Goal: Find specific page/section: Find specific page/section

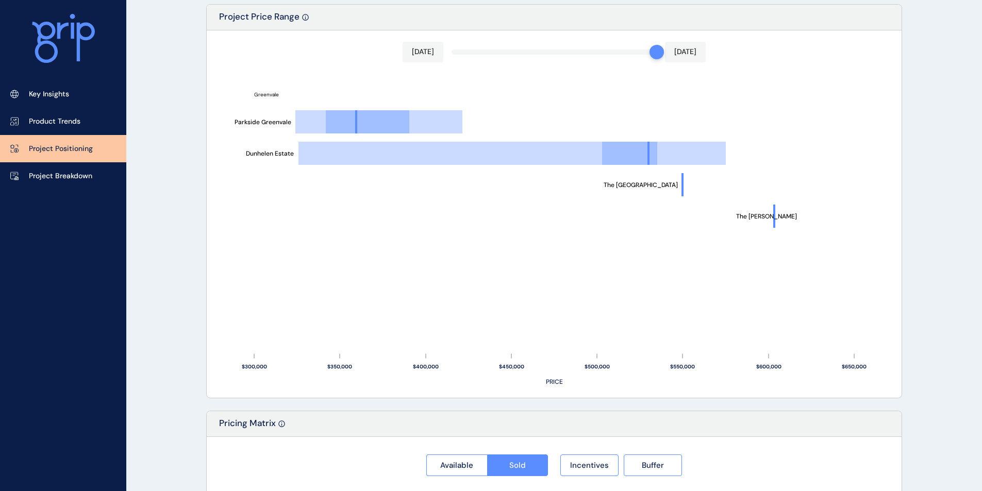
scroll to position [516, 0]
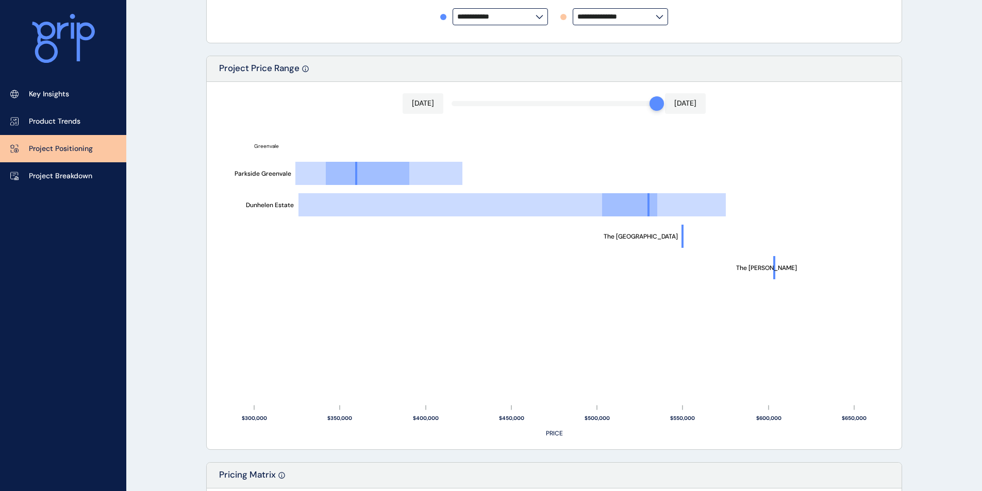
click at [499, 108] on div "[DATE] [DATE]" at bounding box center [554, 103] width 303 height 21
click at [494, 102] on div "[DATE] [DATE] The [PERSON_NAME] The Lakeside Land Estate [GEOGRAPHIC_DATA] [GEO…" at bounding box center [554, 266] width 695 height 368
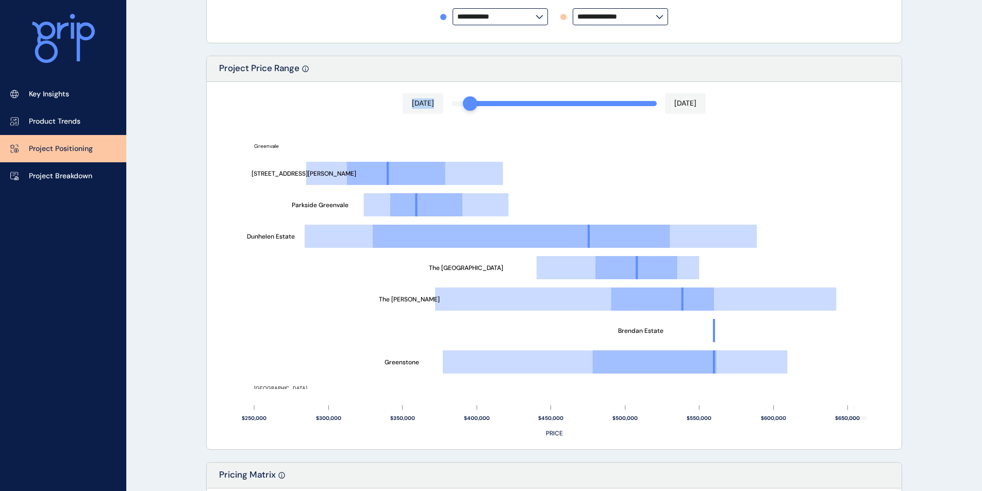
drag, startPoint x: 492, startPoint y: 105, endPoint x: 470, endPoint y: 108, distance: 22.4
click at [470, 108] on div at bounding box center [470, 103] width 14 height 14
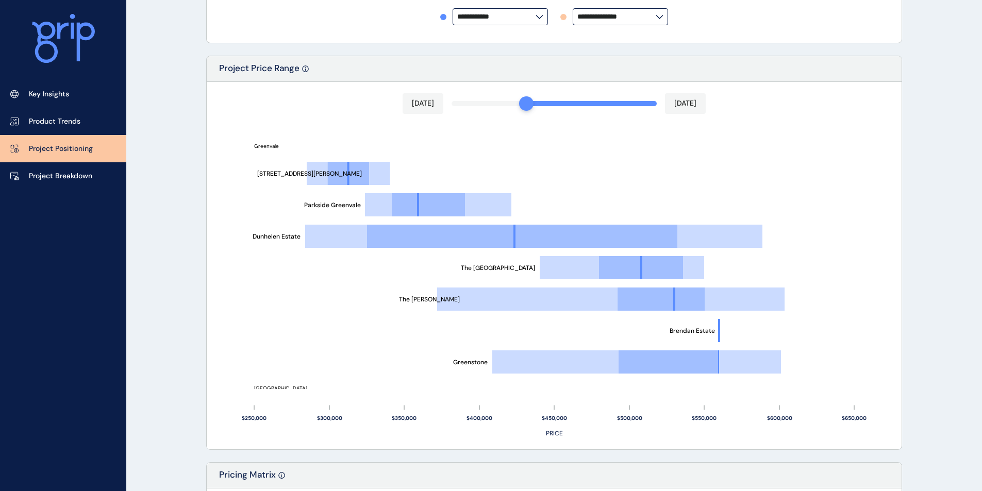
drag, startPoint x: 473, startPoint y: 108, endPoint x: 525, endPoint y: 108, distance: 52.1
click at [525, 108] on div at bounding box center [526, 103] width 14 height 14
click at [679, 210] on rect at bounding box center [554, 280] width 672 height 296
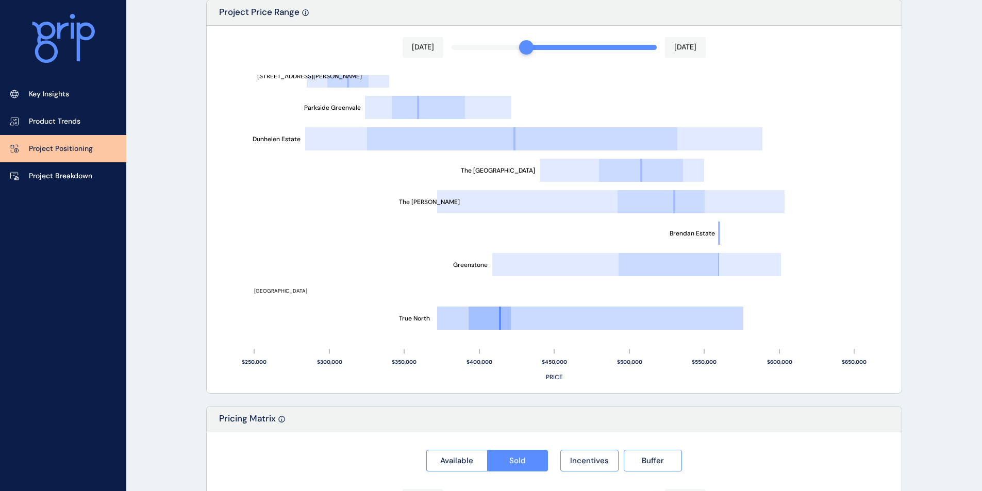
scroll to position [790, 0]
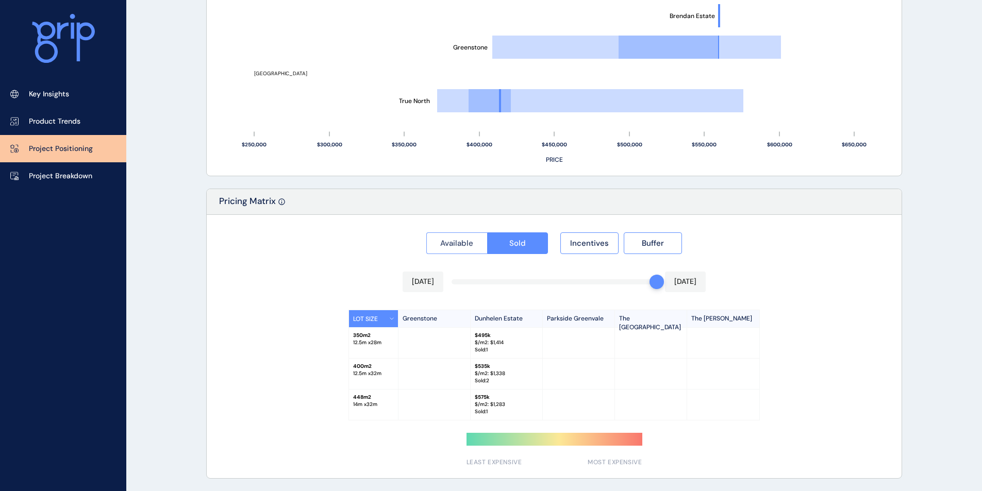
click at [459, 240] on span "Available" at bounding box center [456, 243] width 33 height 10
click at [528, 242] on button "Sold" at bounding box center [517, 244] width 61 height 22
click at [458, 239] on span "Available" at bounding box center [456, 243] width 33 height 10
drag, startPoint x: 654, startPoint y: 286, endPoint x: 642, endPoint y: 286, distance: 12.9
click at [642, 286] on div "[DATE] [DATE]" at bounding box center [554, 282] width 303 height 21
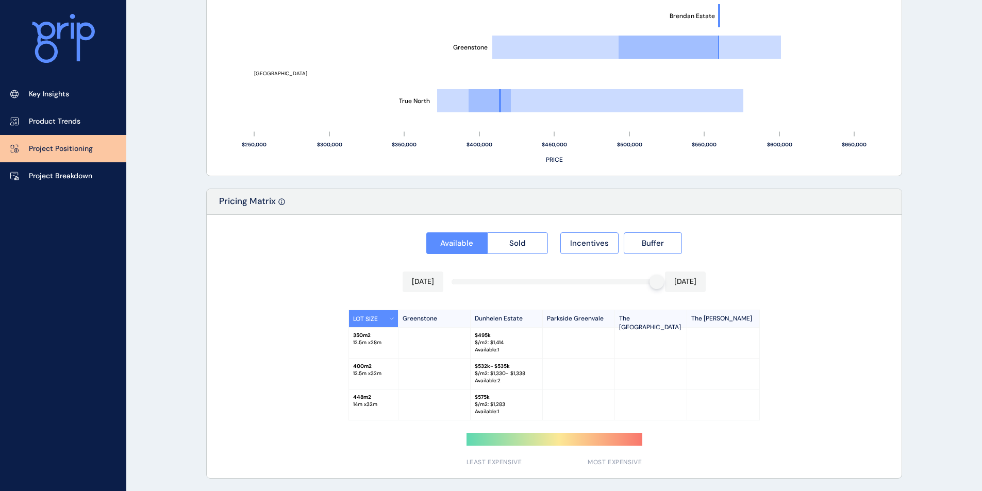
drag, startPoint x: 648, startPoint y: 283, endPoint x: 622, endPoint y: 284, distance: 25.8
click at [622, 284] on div at bounding box center [554, 282] width 205 height 5
click at [650, 283] on div at bounding box center [657, 282] width 14 height 14
click at [654, 282] on div at bounding box center [657, 282] width 14 height 14
click at [652, 283] on div at bounding box center [657, 282] width 14 height 14
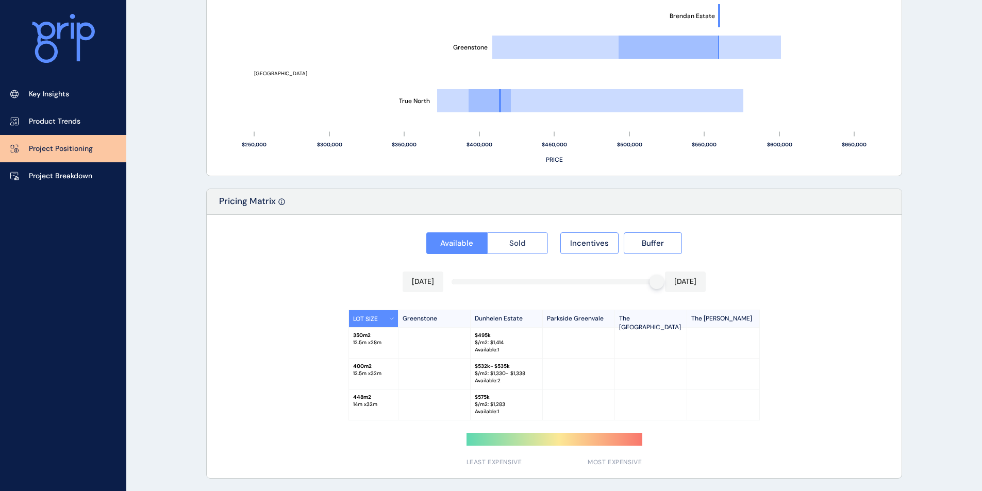
click at [510, 245] on span "Sold" at bounding box center [518, 243] width 17 height 10
click at [652, 286] on div at bounding box center [657, 282] width 14 height 14
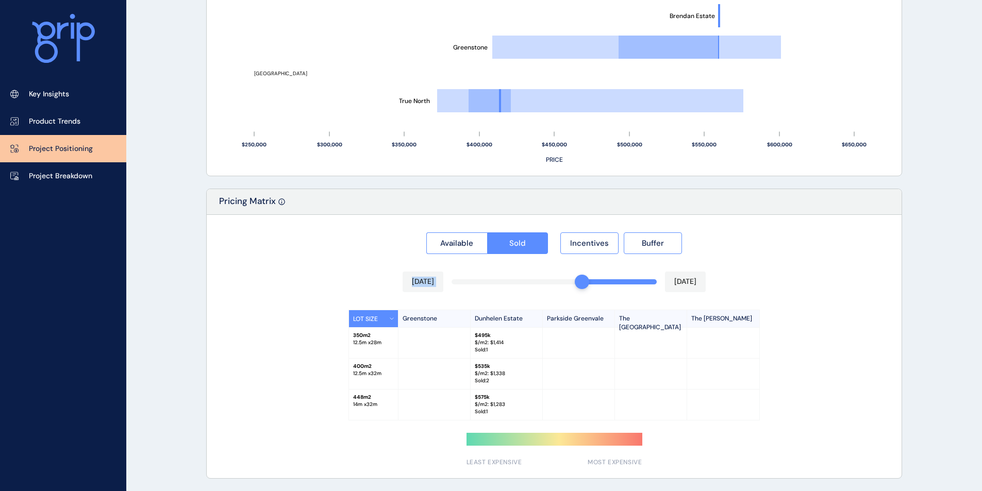
drag, startPoint x: 652, startPoint y: 286, endPoint x: 561, endPoint y: 284, distance: 90.8
click at [566, 283] on div "Available Sold Incentives Buffer Apr 2025 Aug 2025 LOT SIZE Greenstone Dunhelen…" at bounding box center [554, 347] width 695 height 264
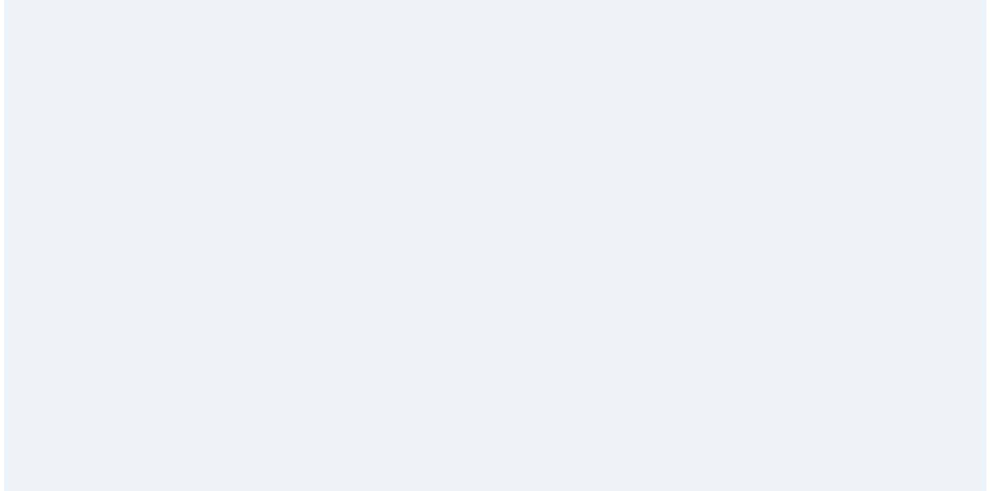
scroll to position [0, 0]
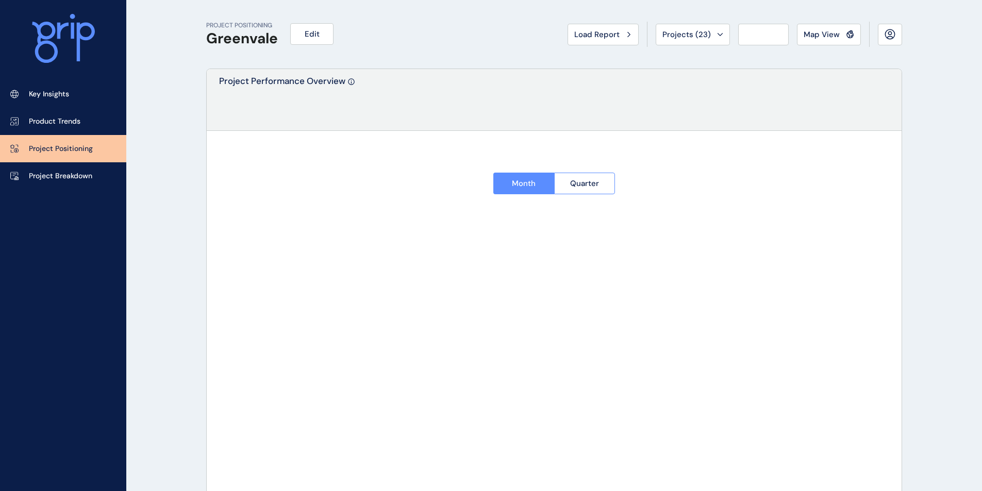
type input "**********"
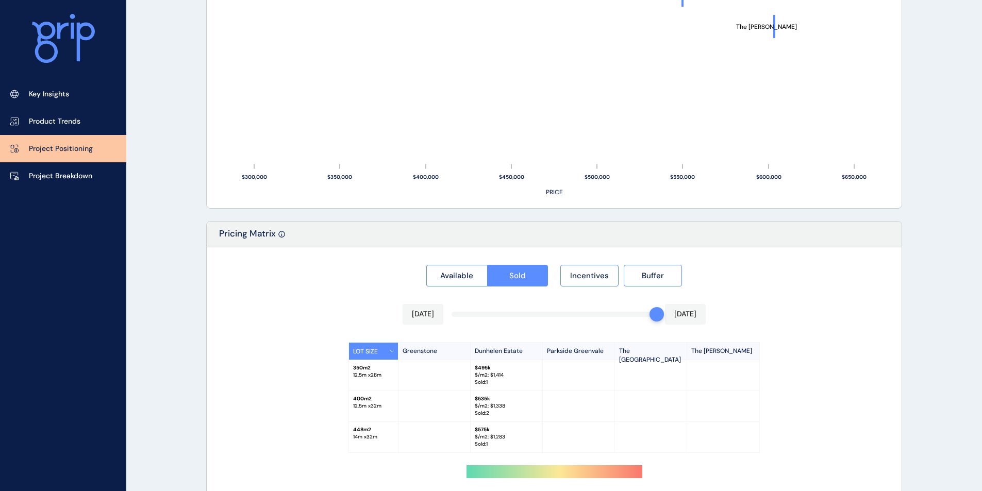
scroll to position [790, 0]
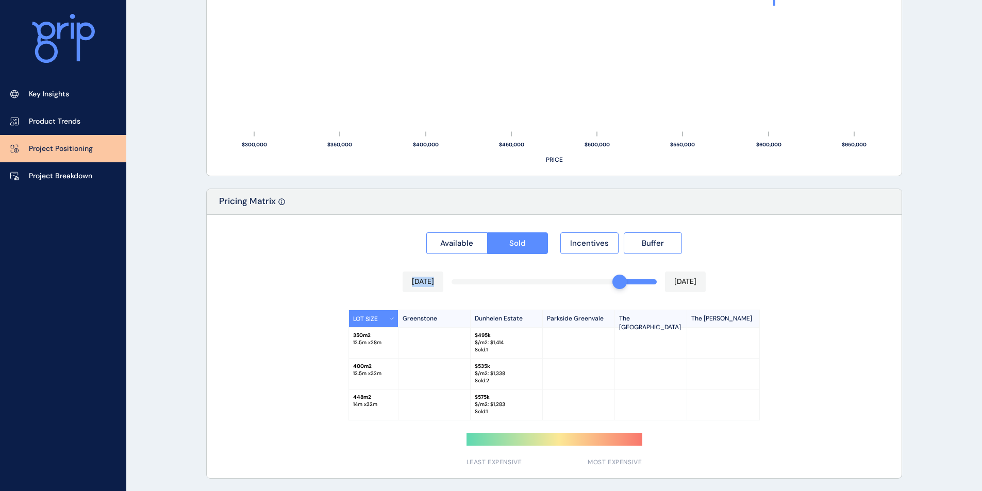
drag, startPoint x: 652, startPoint y: 284, endPoint x: 611, endPoint y: 284, distance: 41.3
click at [612, 284] on div "Available Sold Incentives Buffer [DATE] [DATE] LOT SIZE Greenstone Dunhelen Est…" at bounding box center [554, 347] width 695 height 264
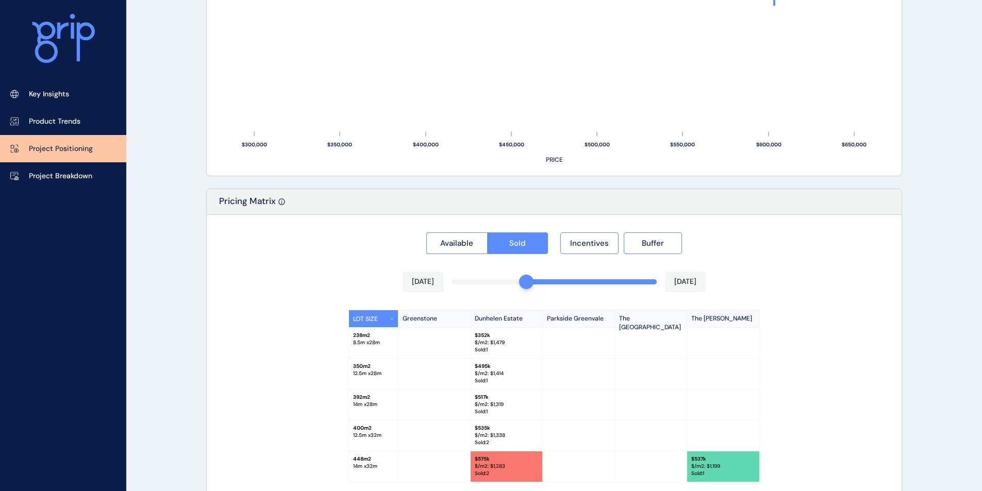
drag, startPoint x: 600, startPoint y: 285, endPoint x: 534, endPoint y: 285, distance: 66.0
click at [534, 285] on div "Available Sold Incentives Buffer [DATE] [DATE] LOT SIZE Greenstone Dunhelen Est…" at bounding box center [554, 377] width 695 height 325
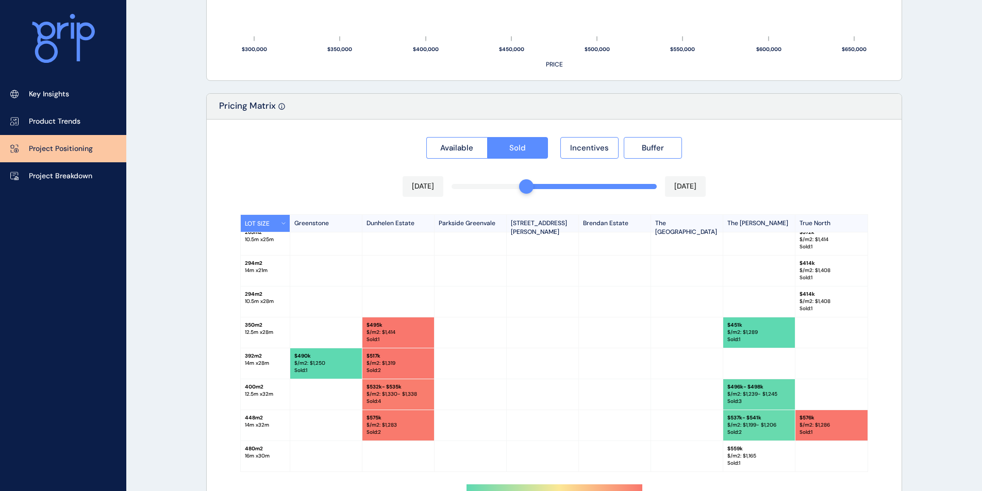
scroll to position [937, 0]
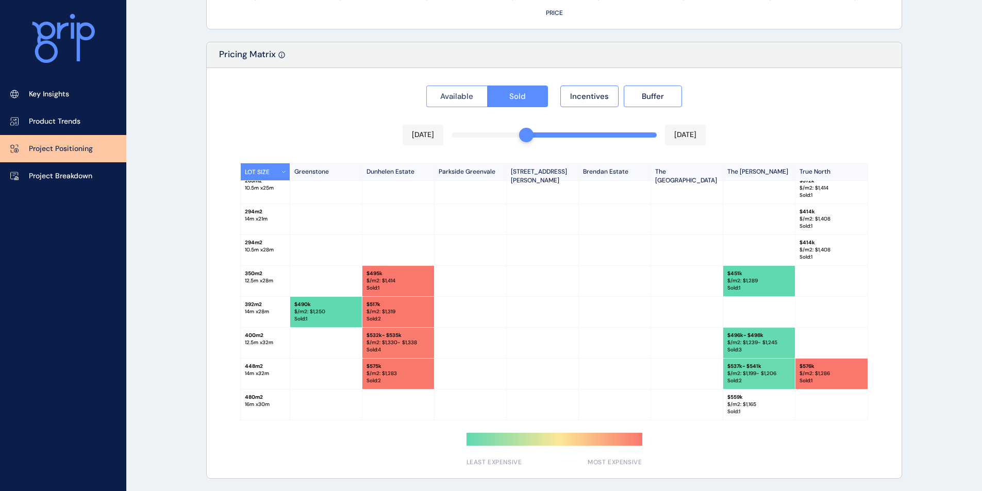
click at [452, 92] on span "Available" at bounding box center [456, 96] width 33 height 10
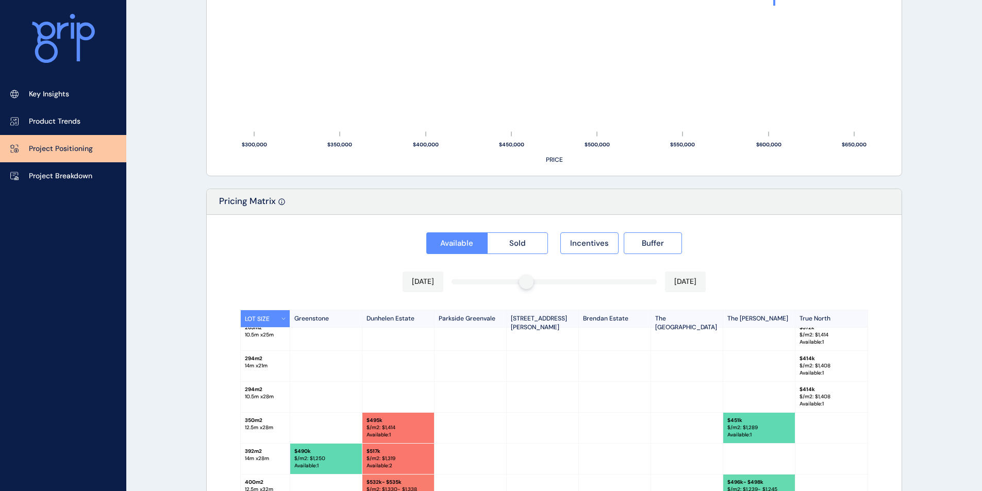
scroll to position [0, 0]
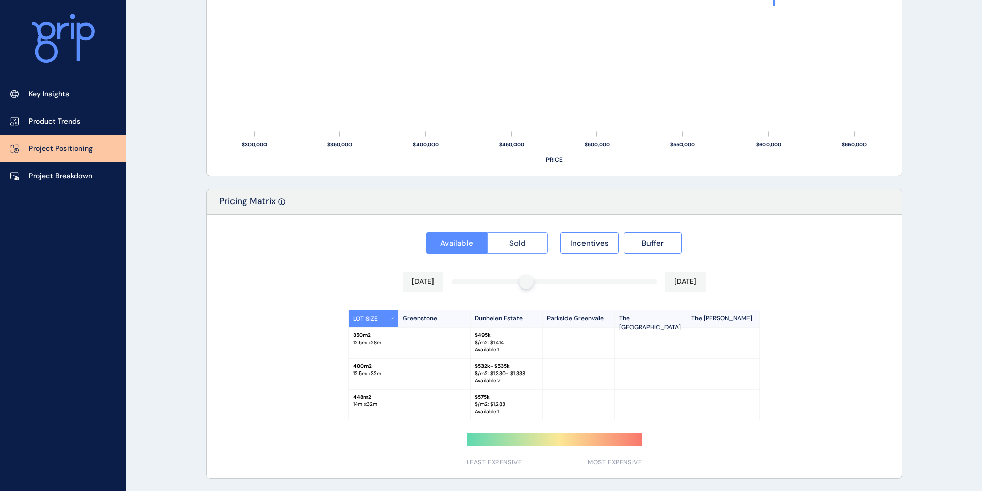
click at [505, 243] on button "Sold" at bounding box center [517, 244] width 61 height 22
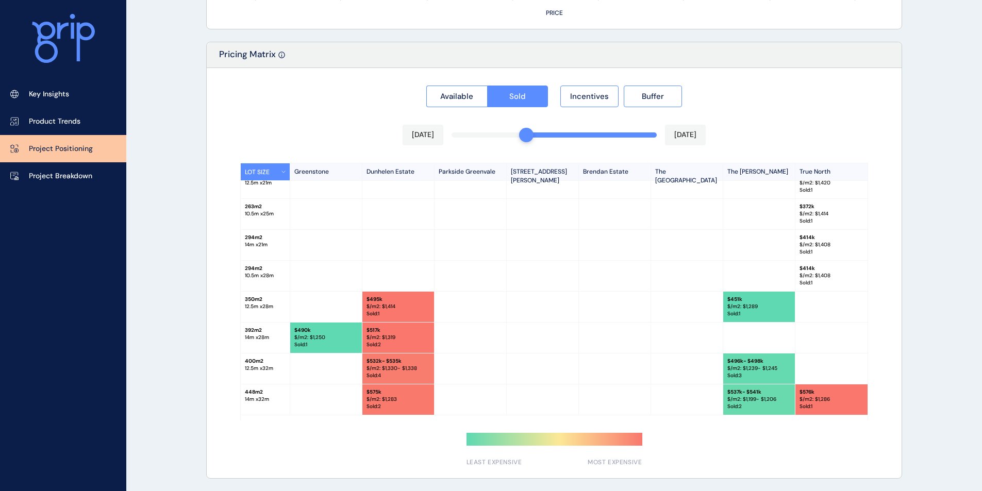
scroll to position [101, 0]
